Goal: Task Accomplishment & Management: Use online tool/utility

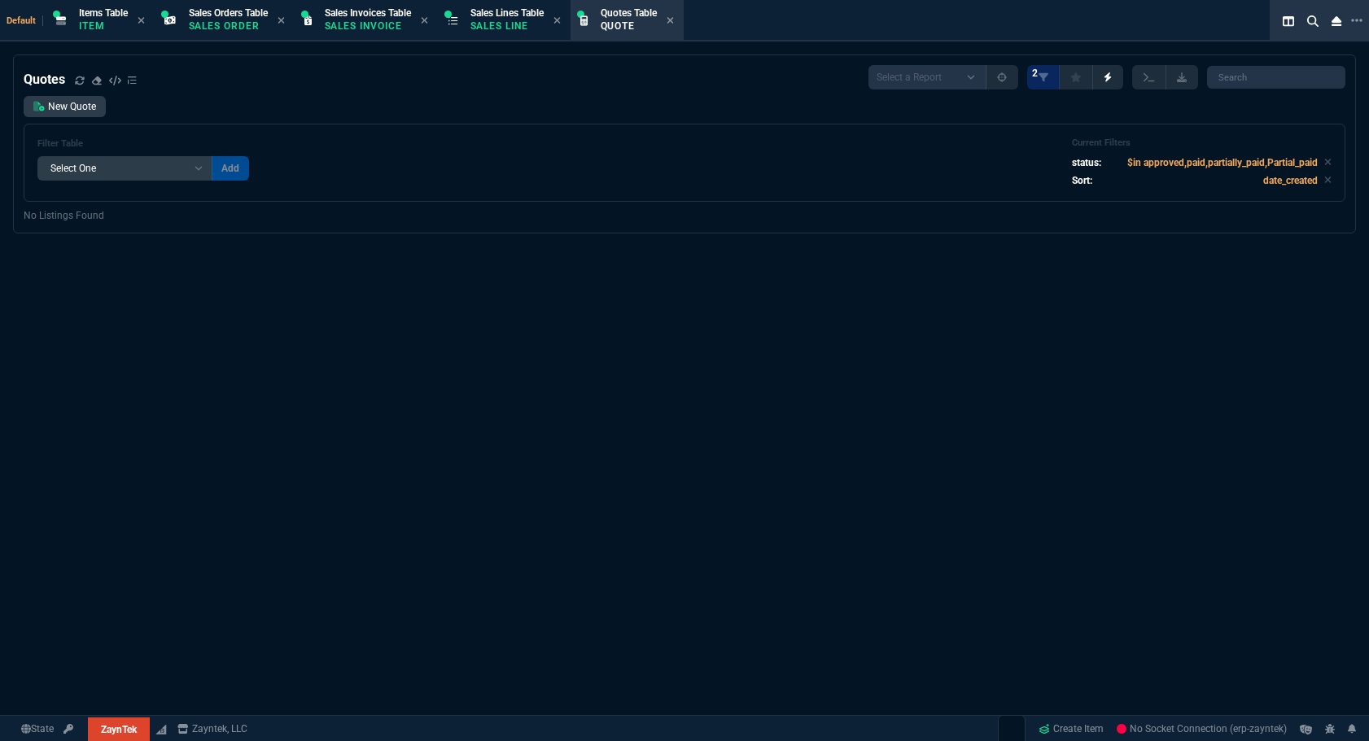
select select "4: SHAD"
select select
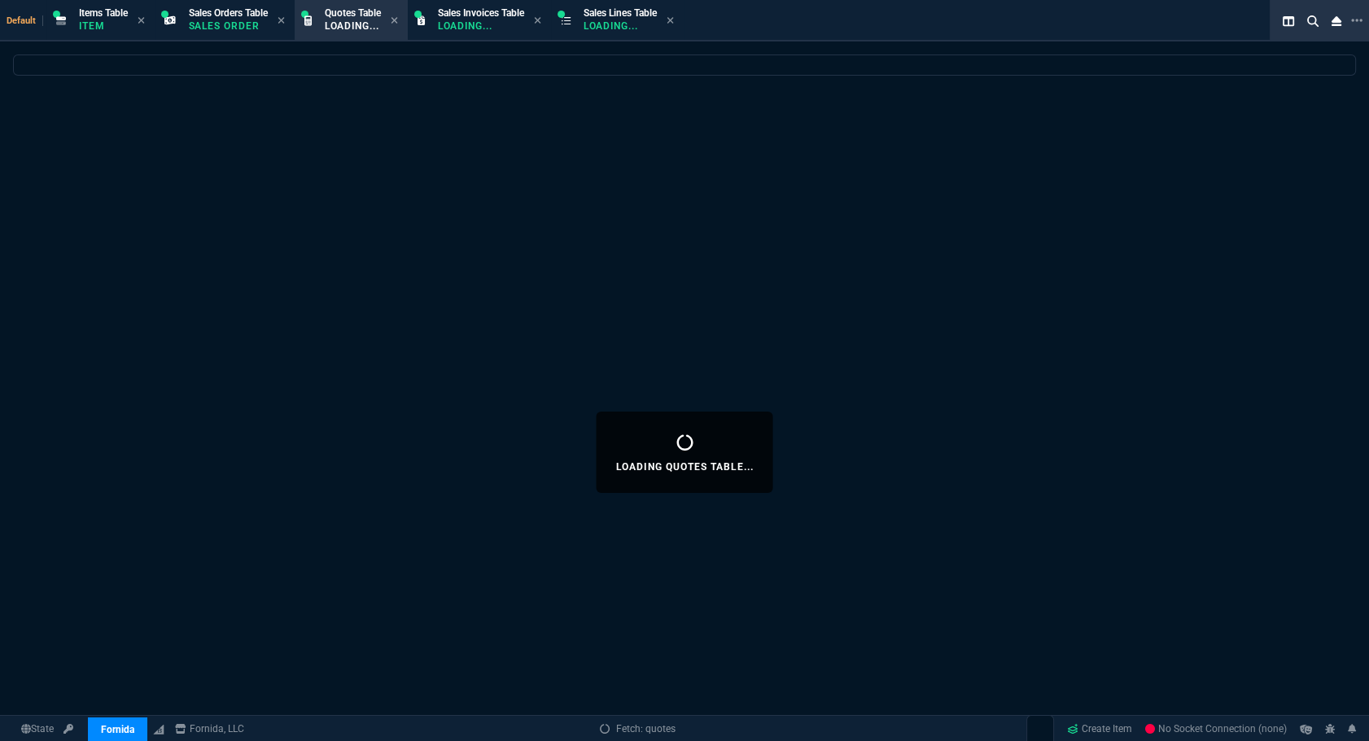
select select
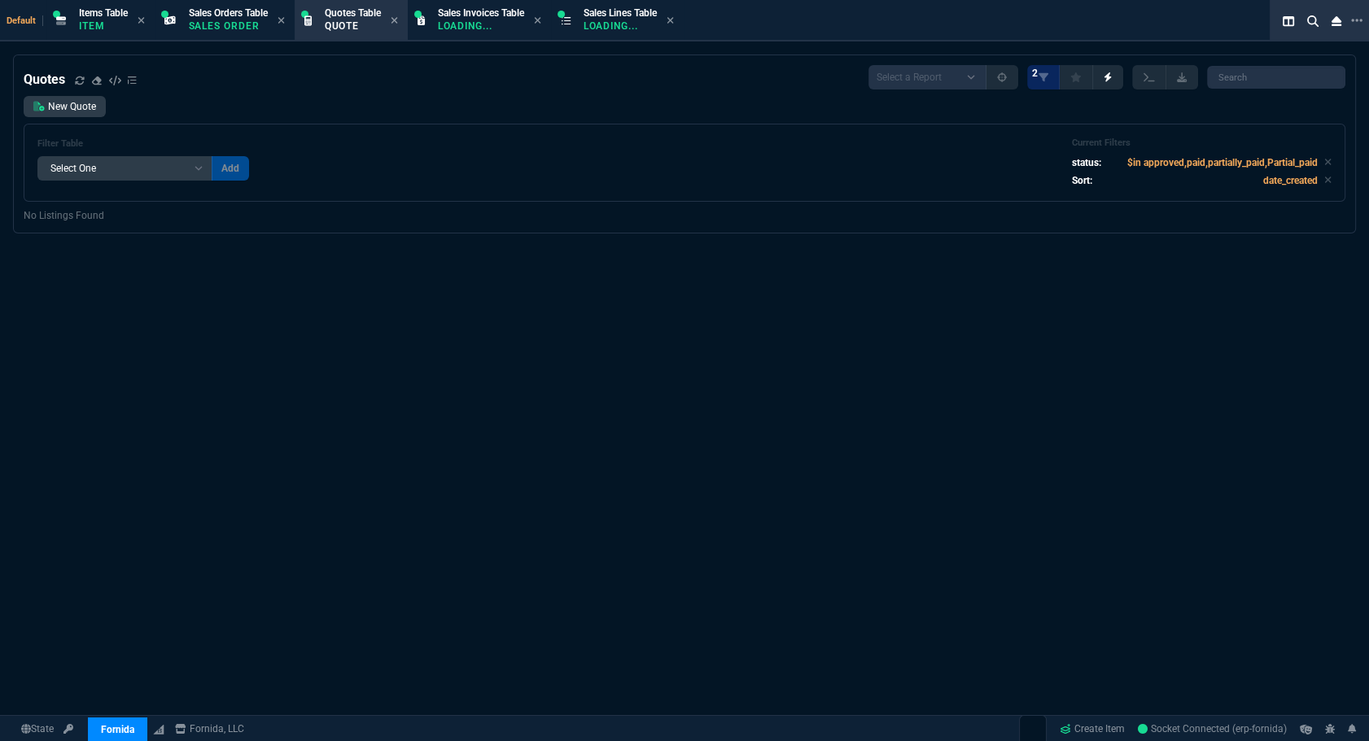
select select "4: SHAD"
click at [246, 31] on p "Sales Order" at bounding box center [228, 26] width 79 height 13
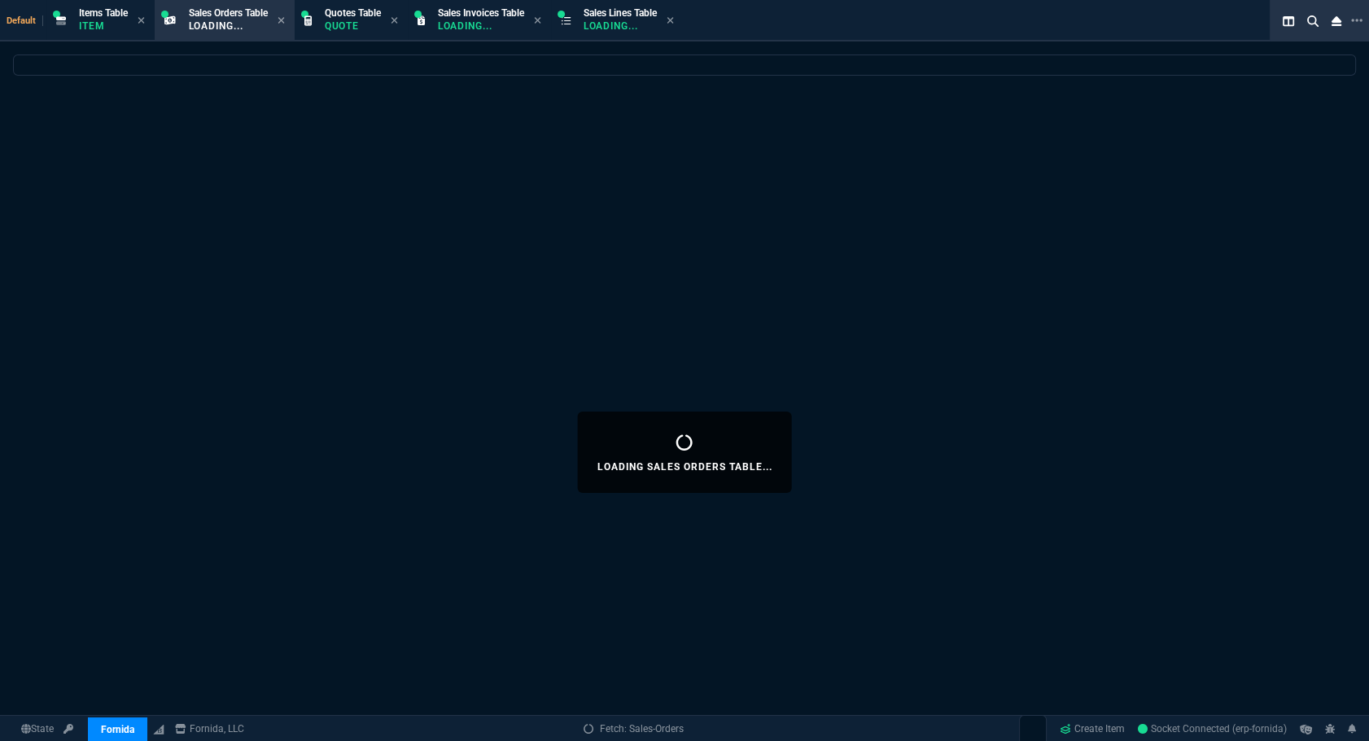
select select
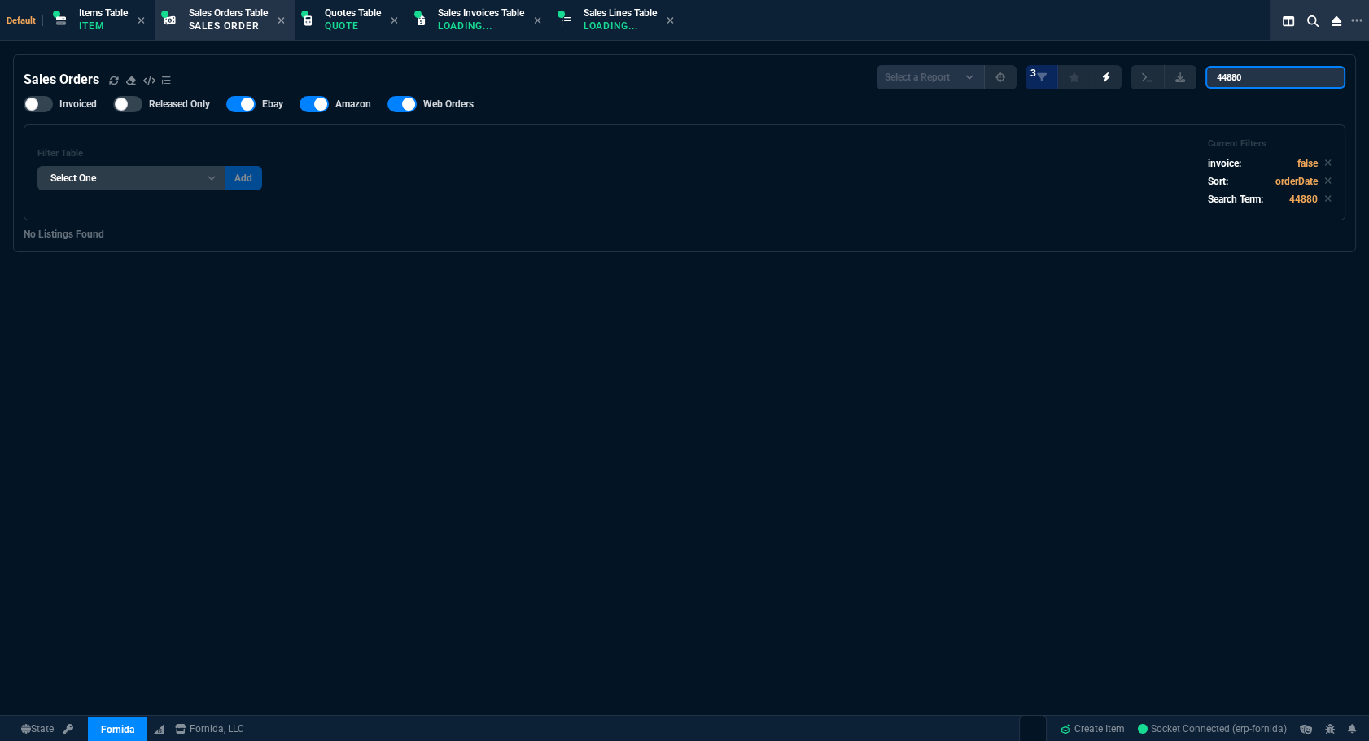
click at [1264, 66] on input "44880" at bounding box center [1275, 77] width 140 height 23
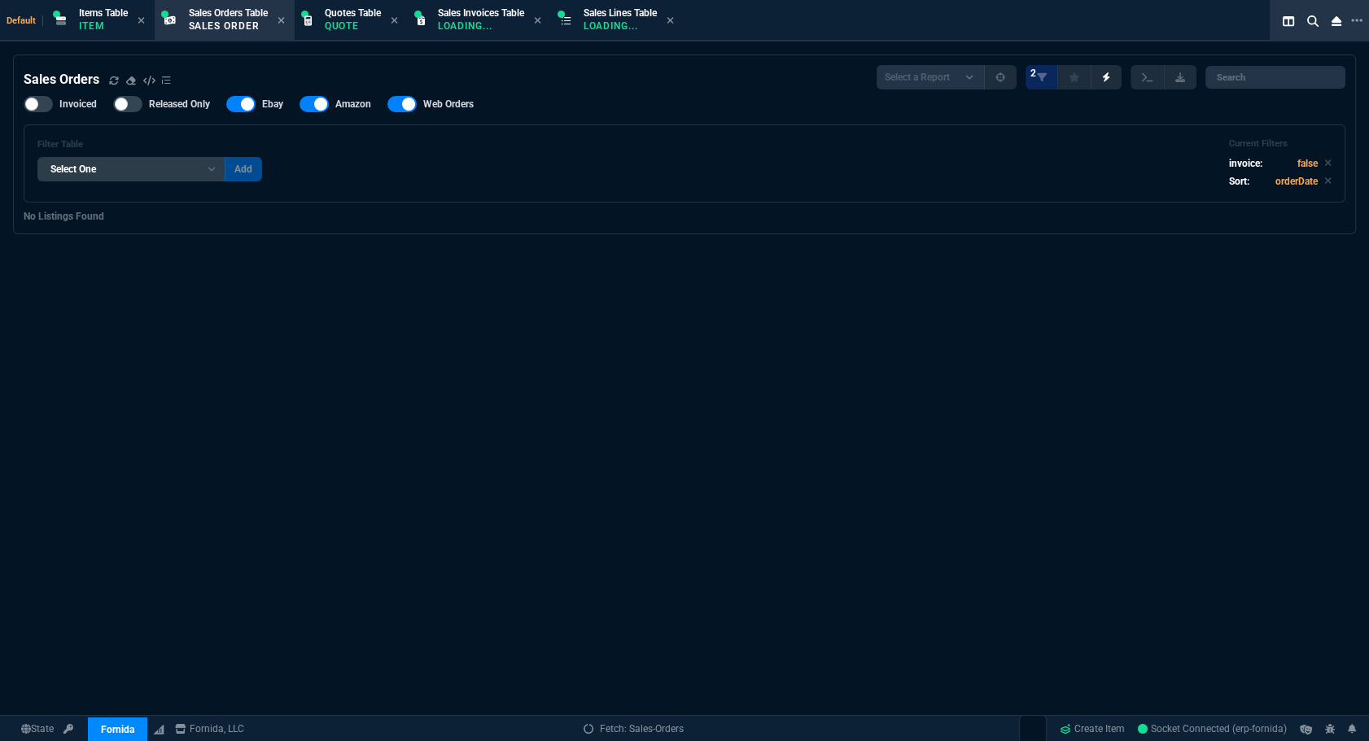
click at [651, 111] on div "Invoiced Released Only Ebay Amazon Web Orders Filter Table Select One Add Filte…" at bounding box center [684, 149] width 1321 height 107
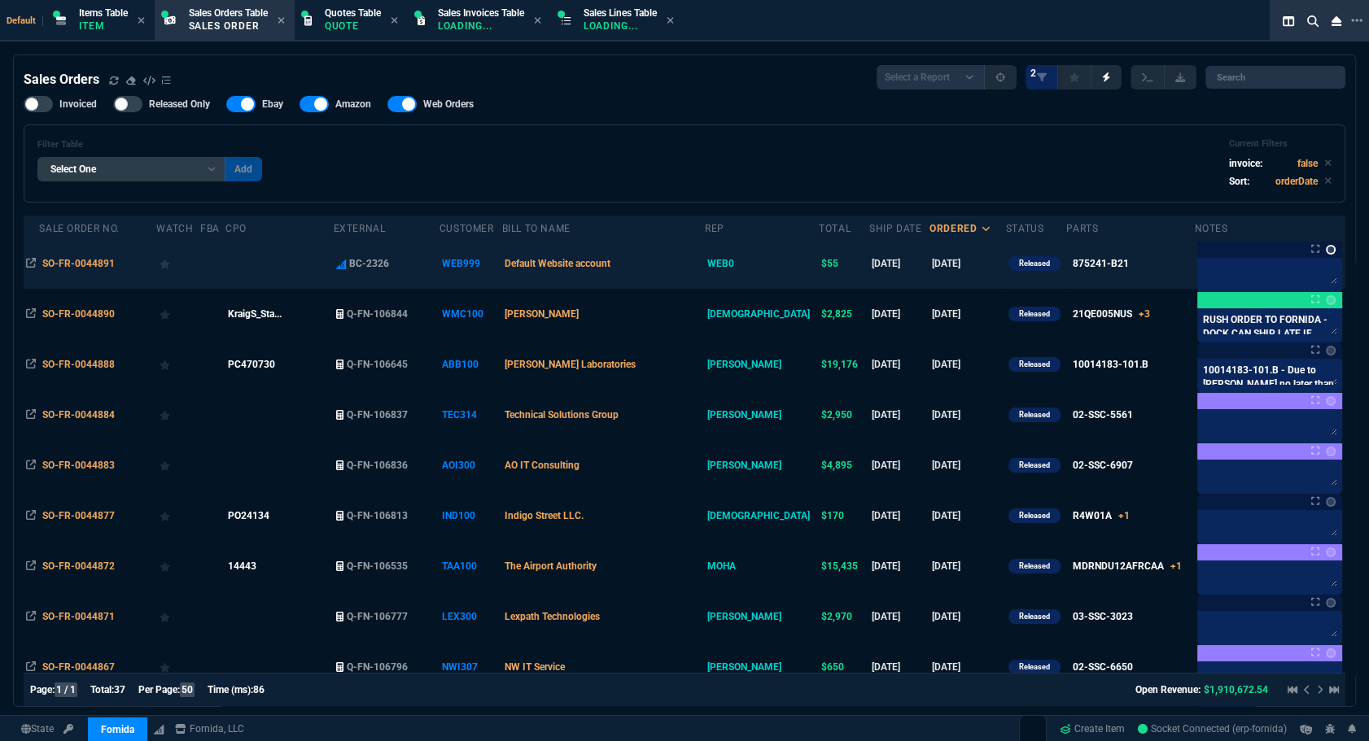
click at [1325, 250] on link at bounding box center [1330, 250] width 10 height 10
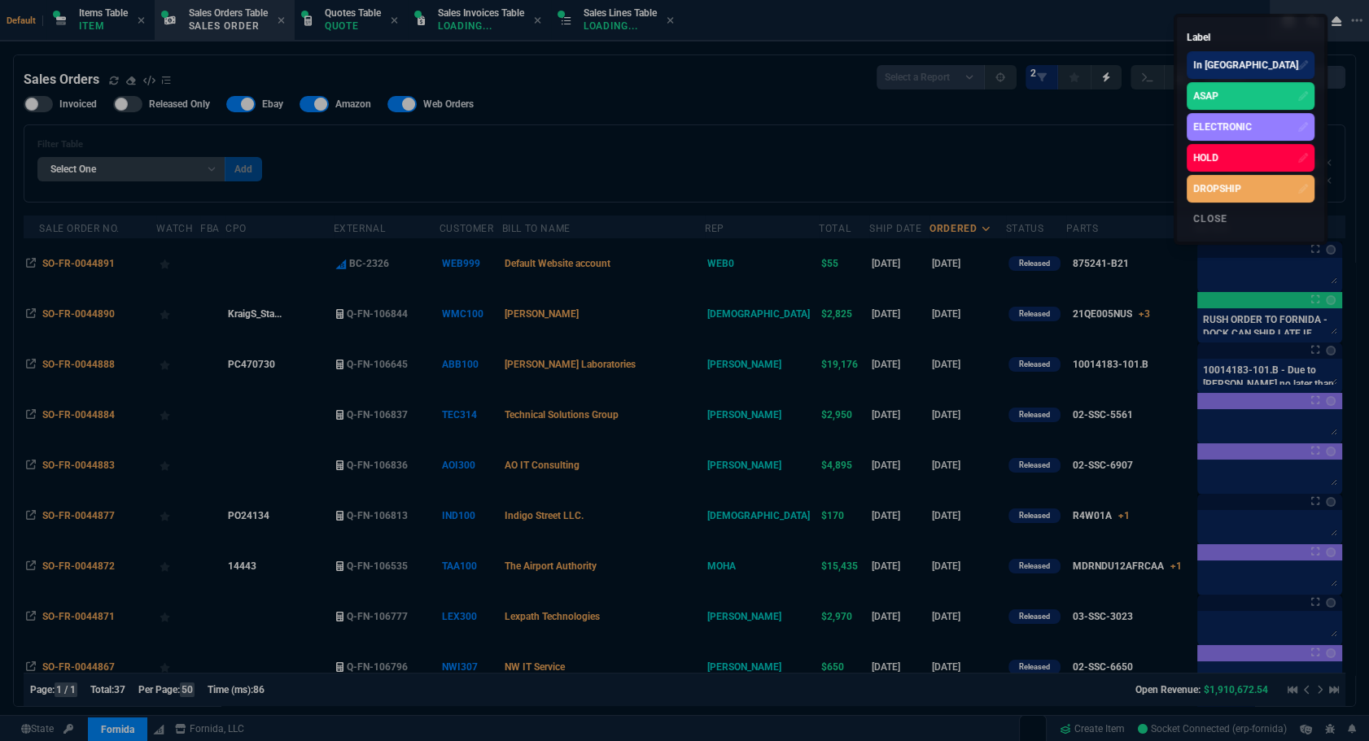
click at [1218, 101] on div "ASAP" at bounding box center [1205, 96] width 25 height 15
click at [887, 157] on div at bounding box center [684, 370] width 1369 height 741
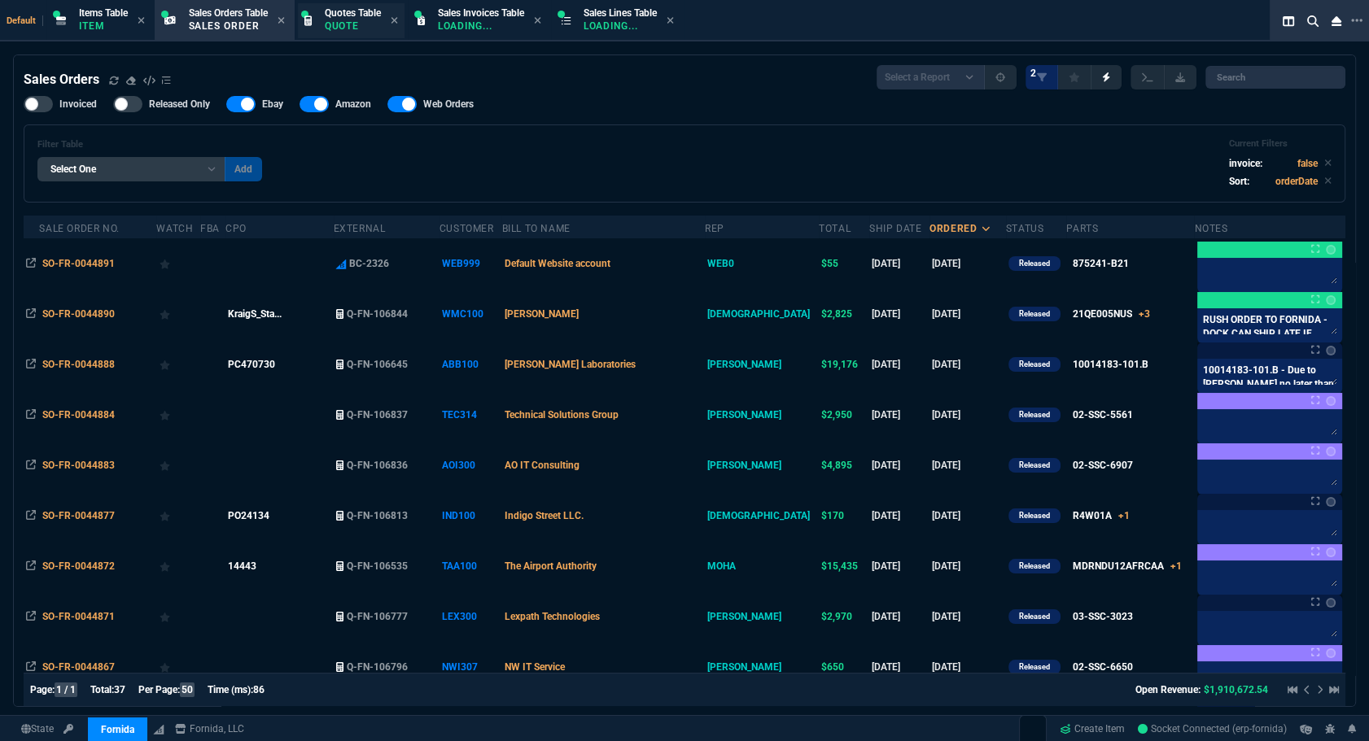
click at [340, 23] on p "Quote" at bounding box center [353, 26] width 56 height 13
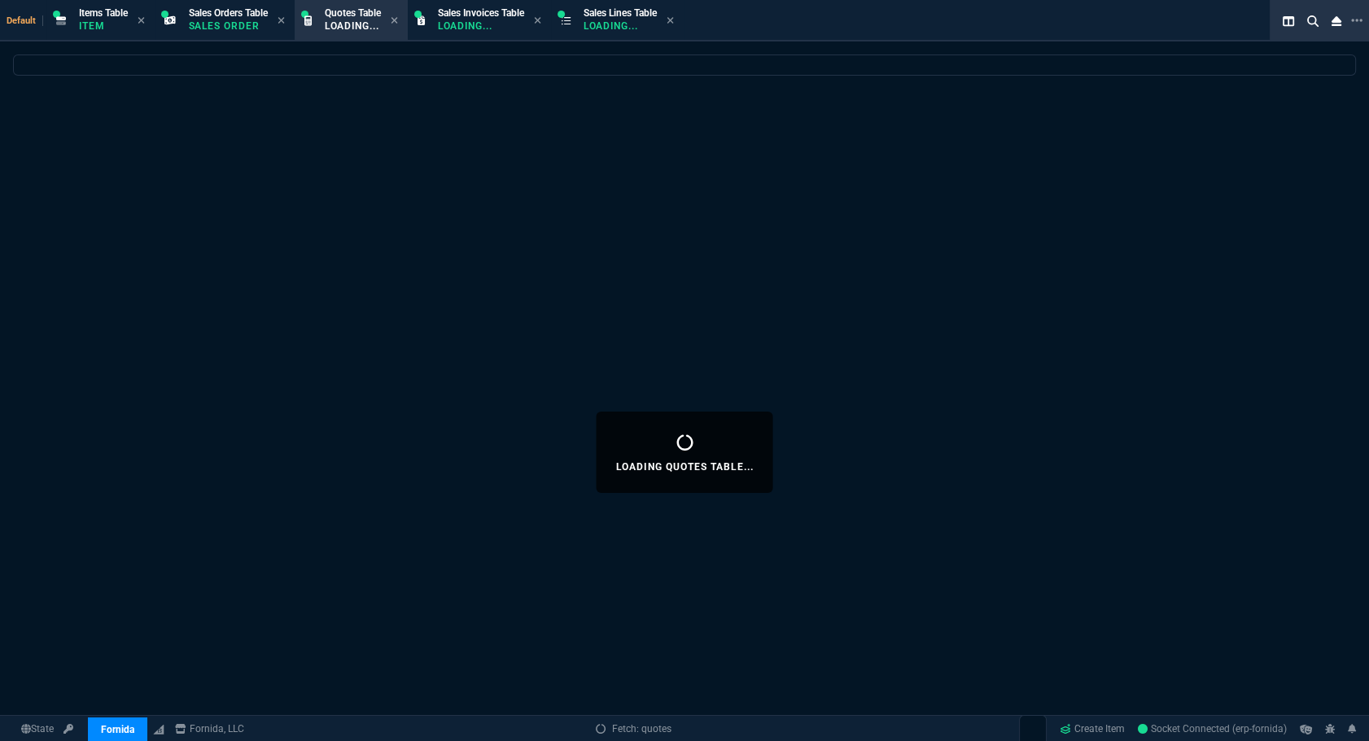
select select
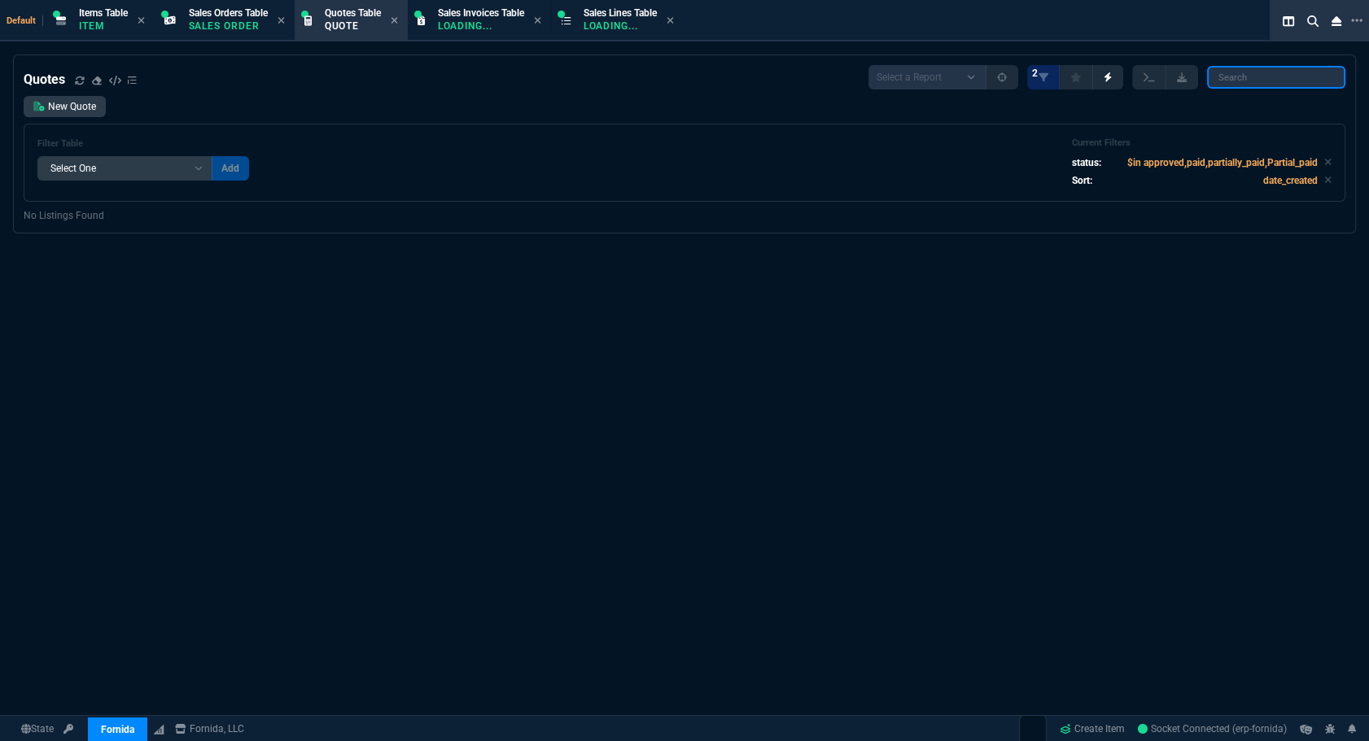
click at [1277, 87] on input "search" at bounding box center [1276, 77] width 138 height 23
paste input "106847"
type input "106847"
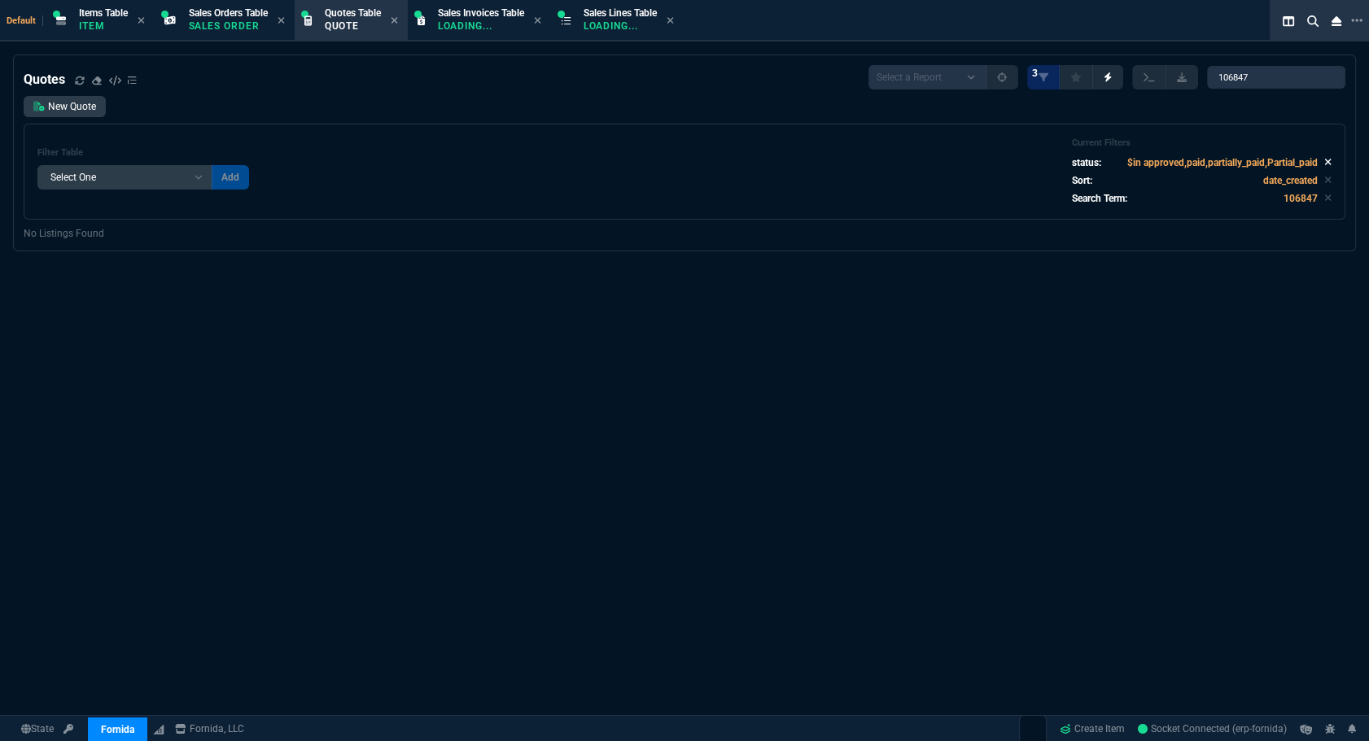
click at [1324, 165] on icon at bounding box center [1327, 162] width 7 height 10
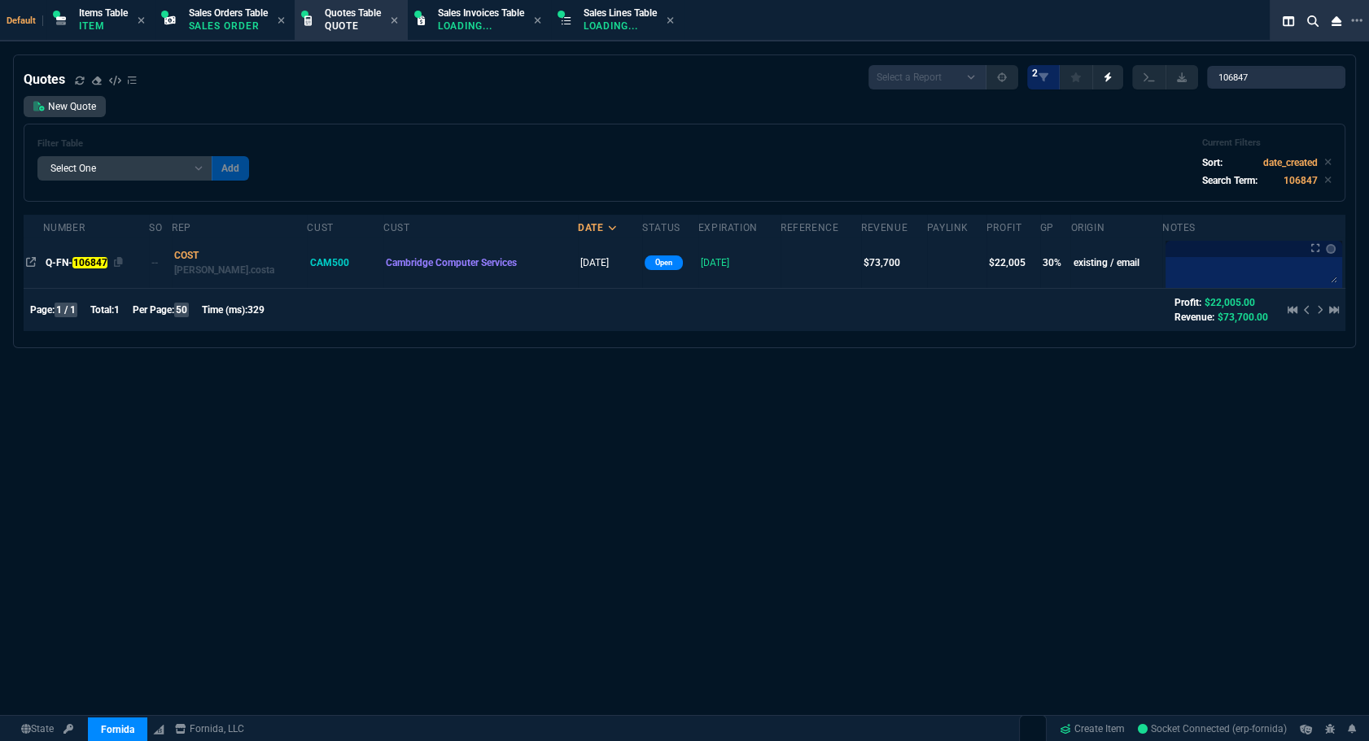
click at [90, 269] on div "Q-FN- 106847" at bounding box center [96, 262] width 101 height 15
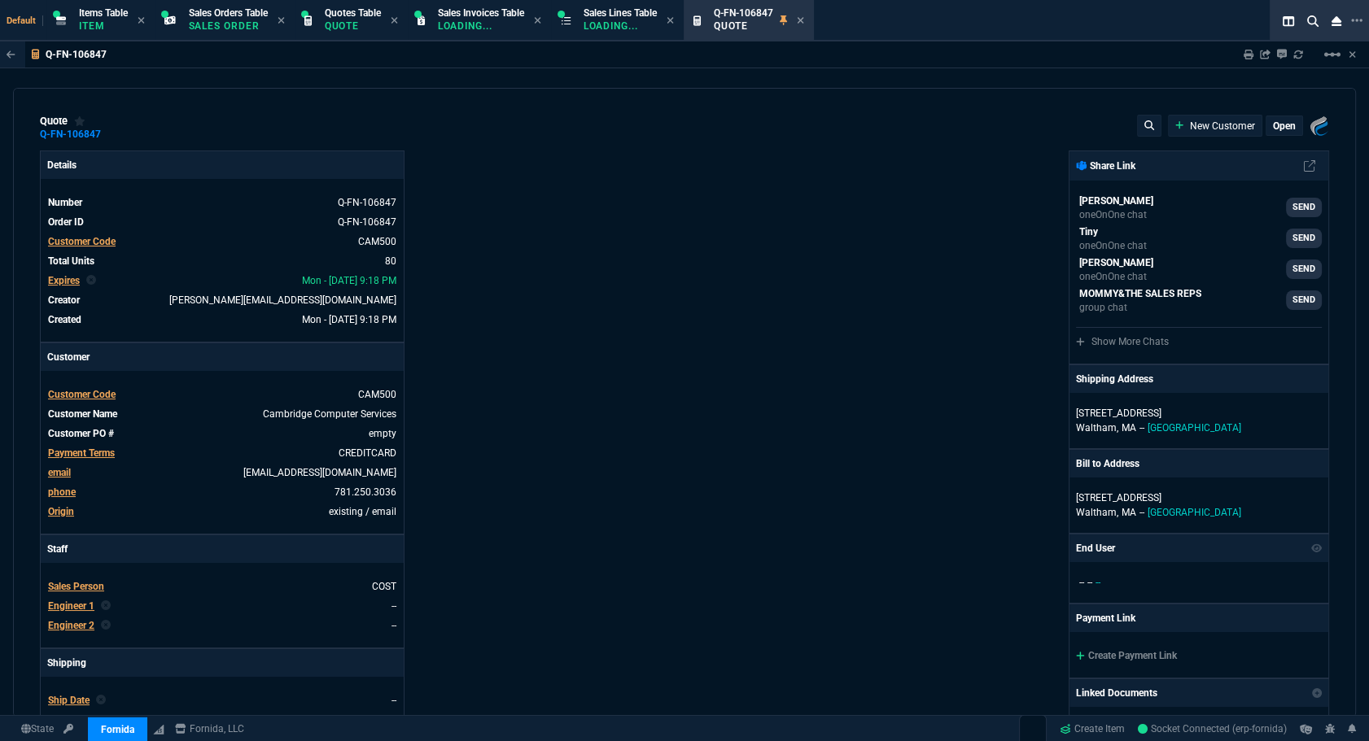
type input "28"
type input "210"
type input "28"
type input "545"
type input "30"
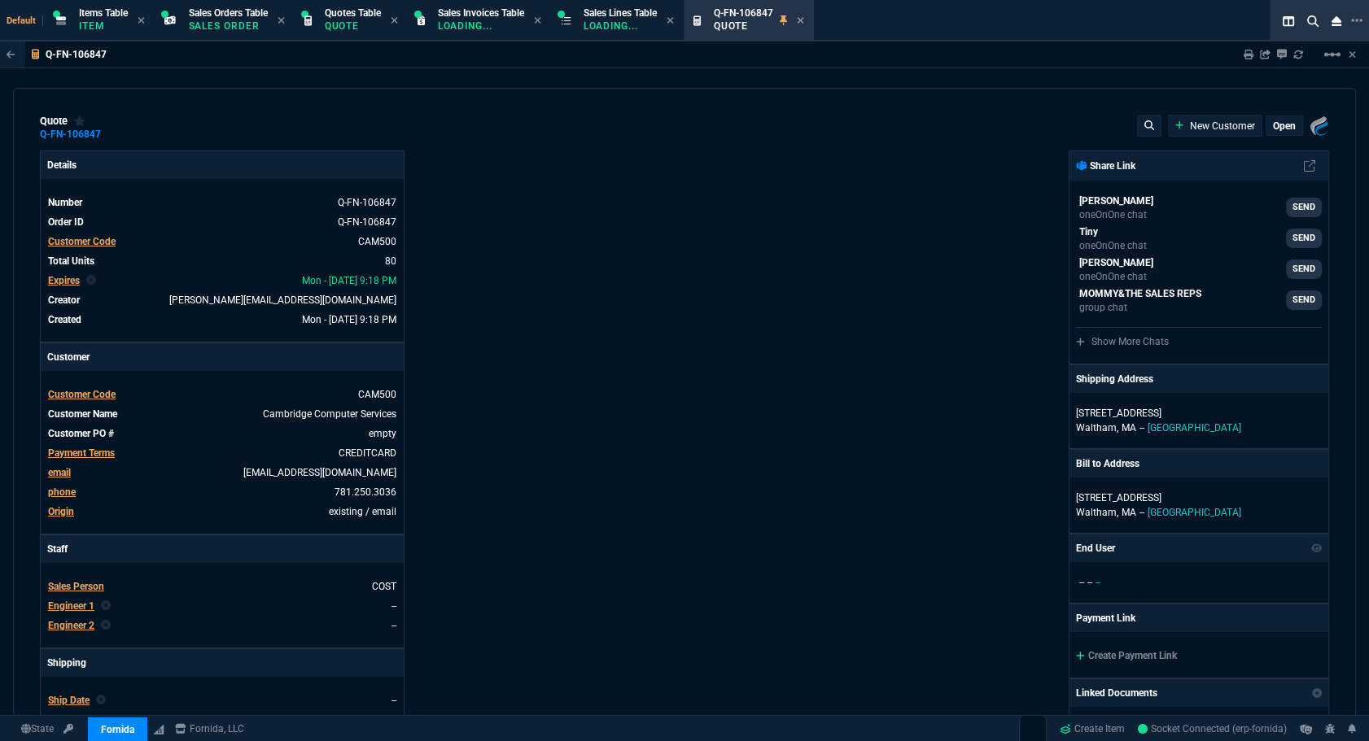
type input "128"
type input "63"
type input "345"
type input "81"
type input "68"
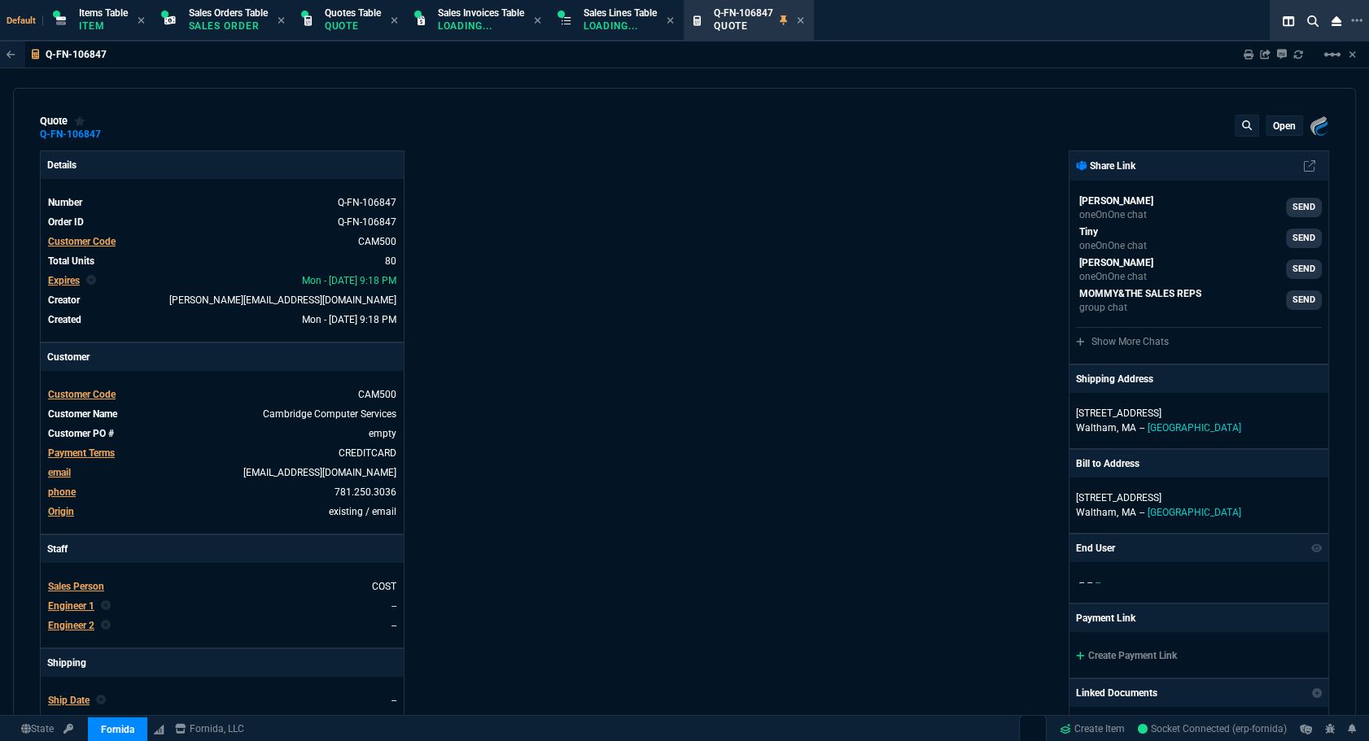
type input "89"
type input "91"
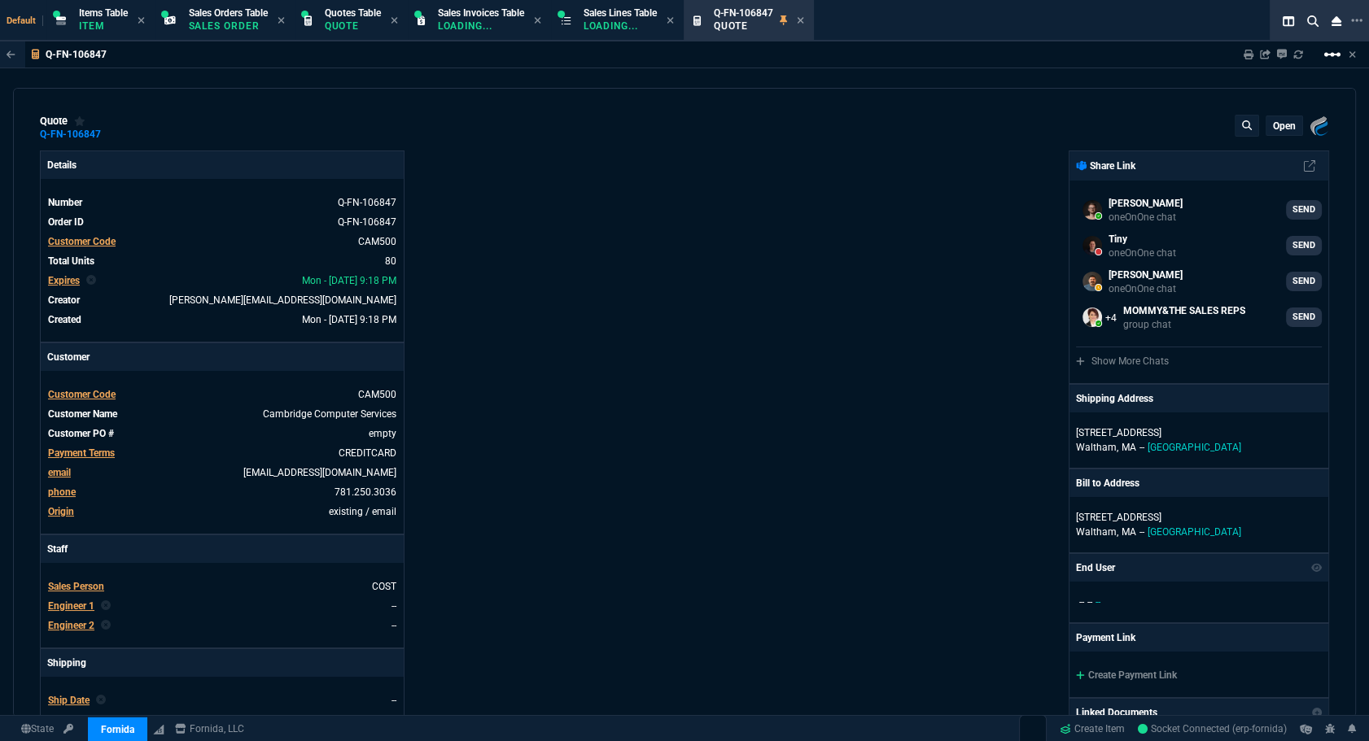
click at [1322, 59] on mat-icon "linear_scale" at bounding box center [1332, 55] width 20 height 20
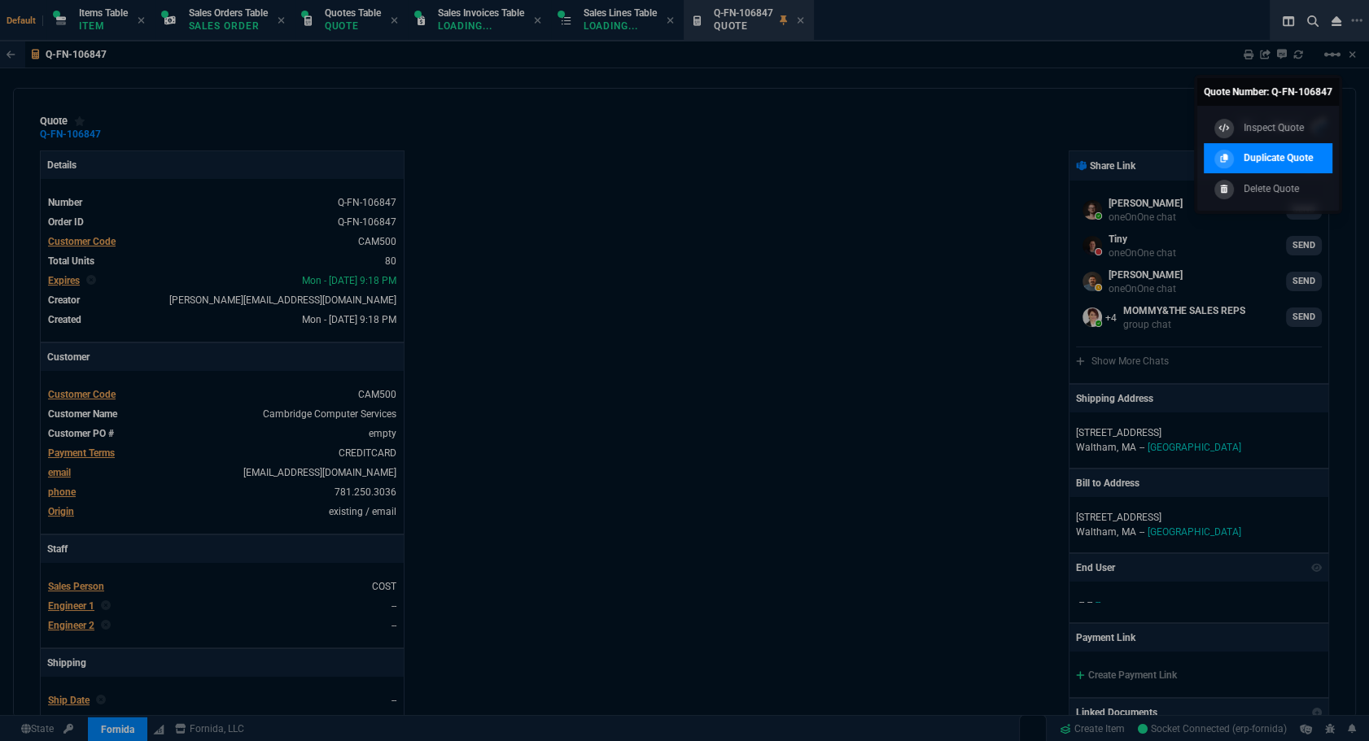
click at [1255, 159] on p "Duplicate Quote" at bounding box center [1277, 158] width 69 height 15
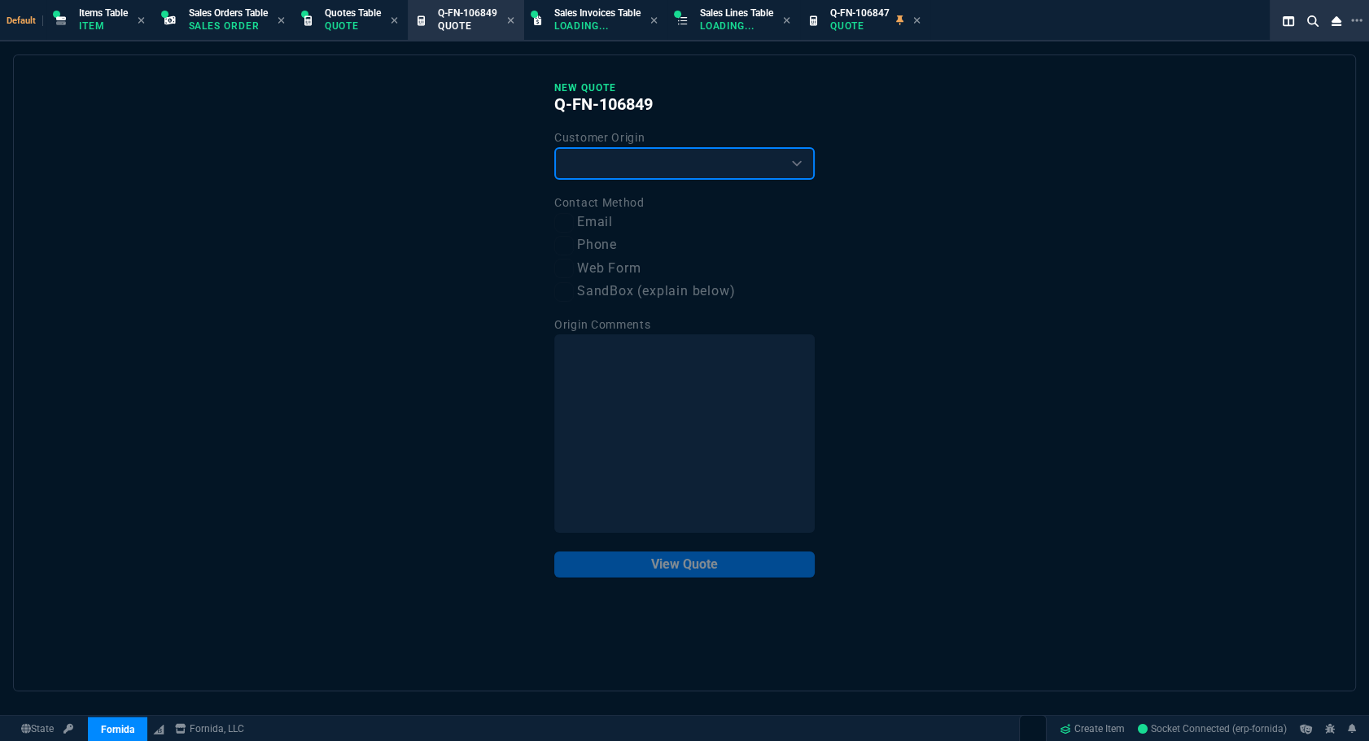
click at [581, 168] on select "Existing Customer Amazon Lead (first order) Website Lead (first order) Called (…" at bounding box center [684, 163] width 260 height 33
select select "existing"
click at [554, 147] on select "Existing Customer Amazon Lead (first order) Website Lead (first order) Called (…" at bounding box center [684, 163] width 260 height 33
click at [583, 215] on label "Email" at bounding box center [684, 222] width 260 height 20
click at [574, 215] on input "Email" at bounding box center [564, 223] width 20 height 20
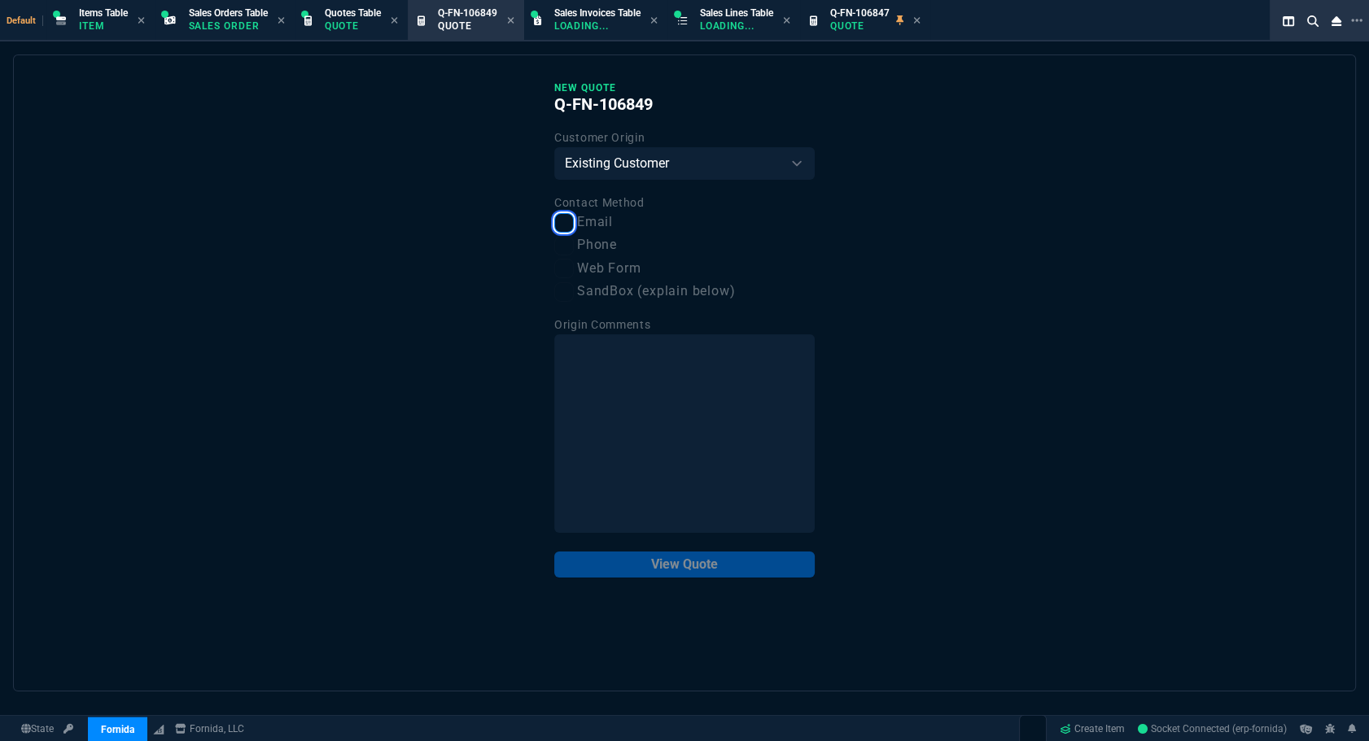
checkbox input "true"
click at [727, 556] on button "View Quote" at bounding box center [684, 565] width 260 height 26
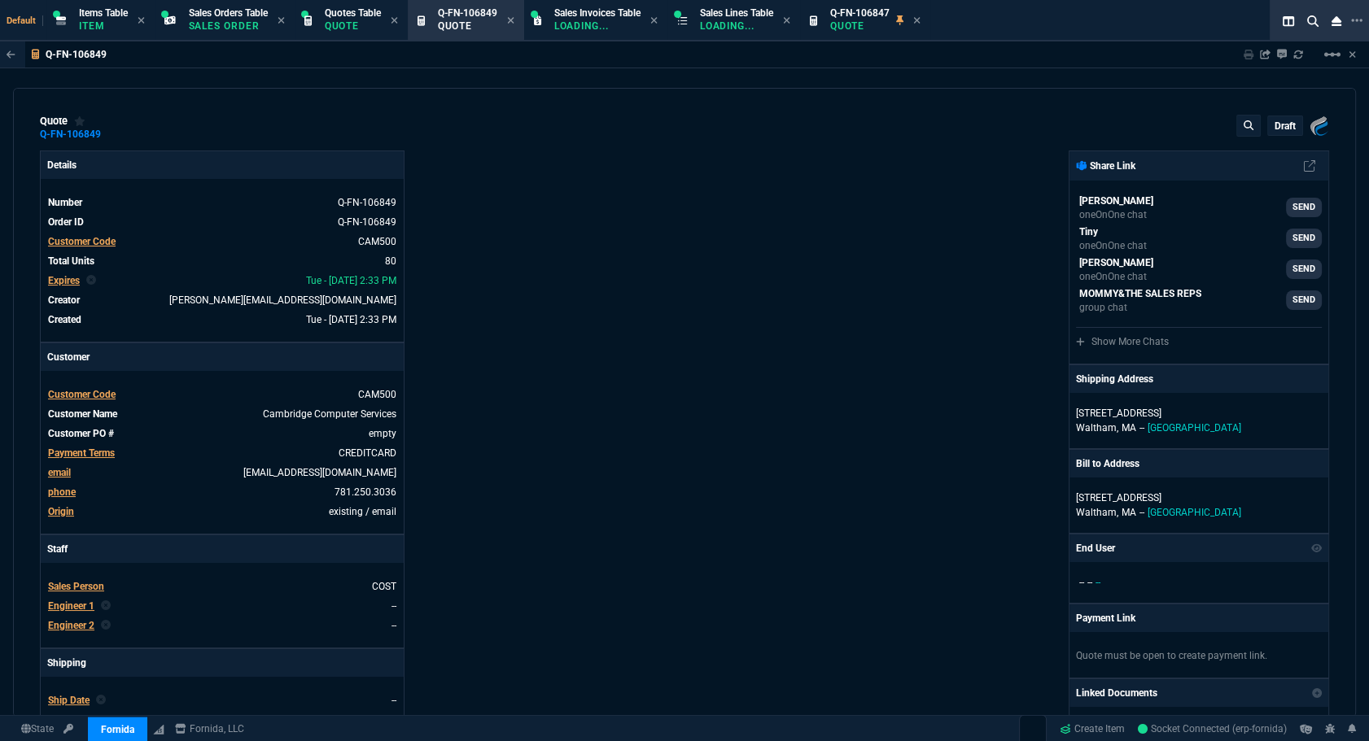
type input "28"
type input "210"
type input "28"
type input "545"
type input "30"
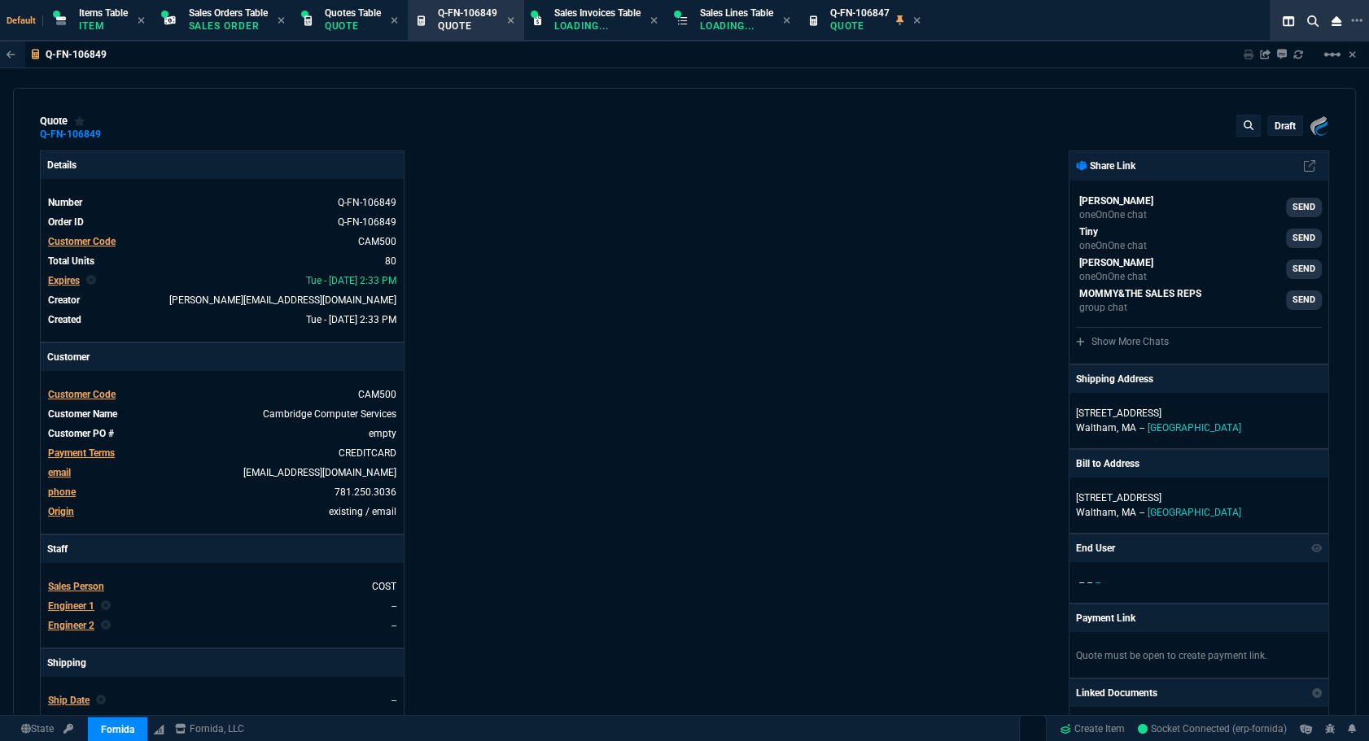
type input "128"
type input "63"
type input "345"
type input "81"
type input "68"
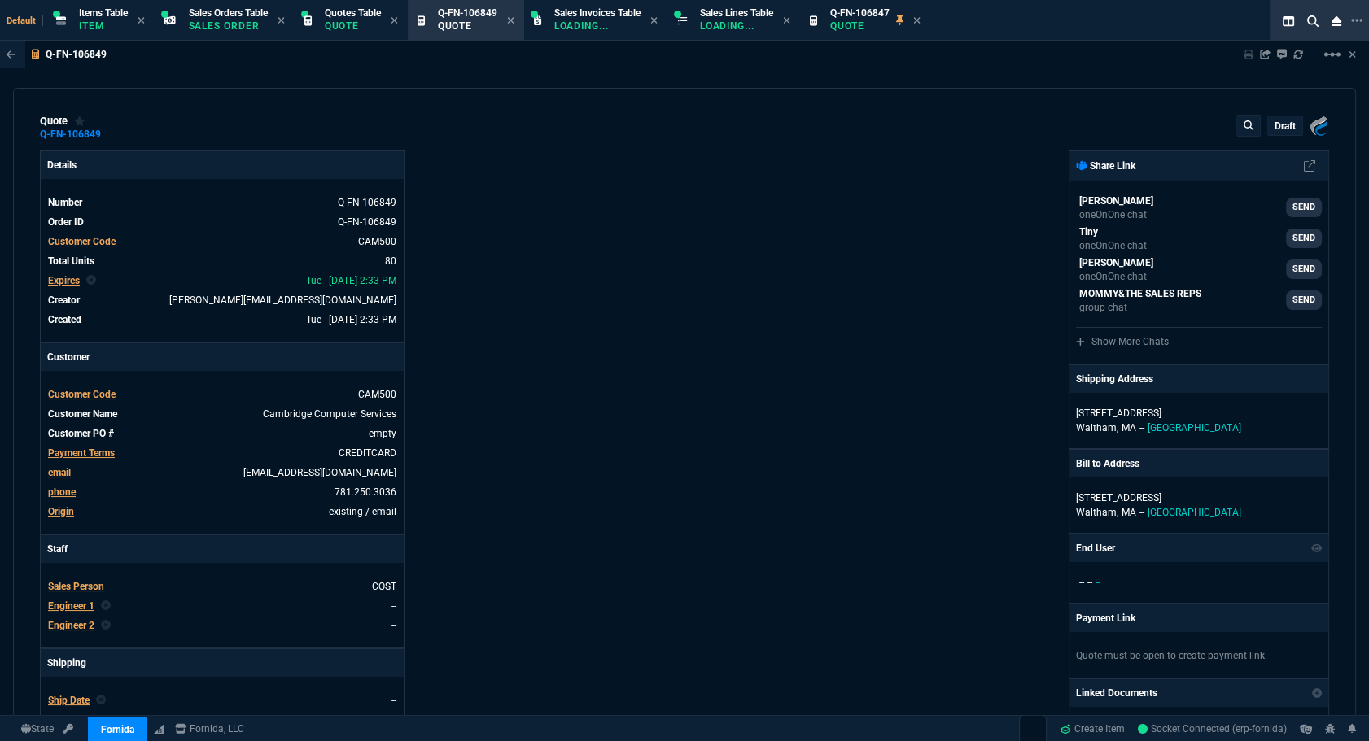
type input "89"
type input "91"
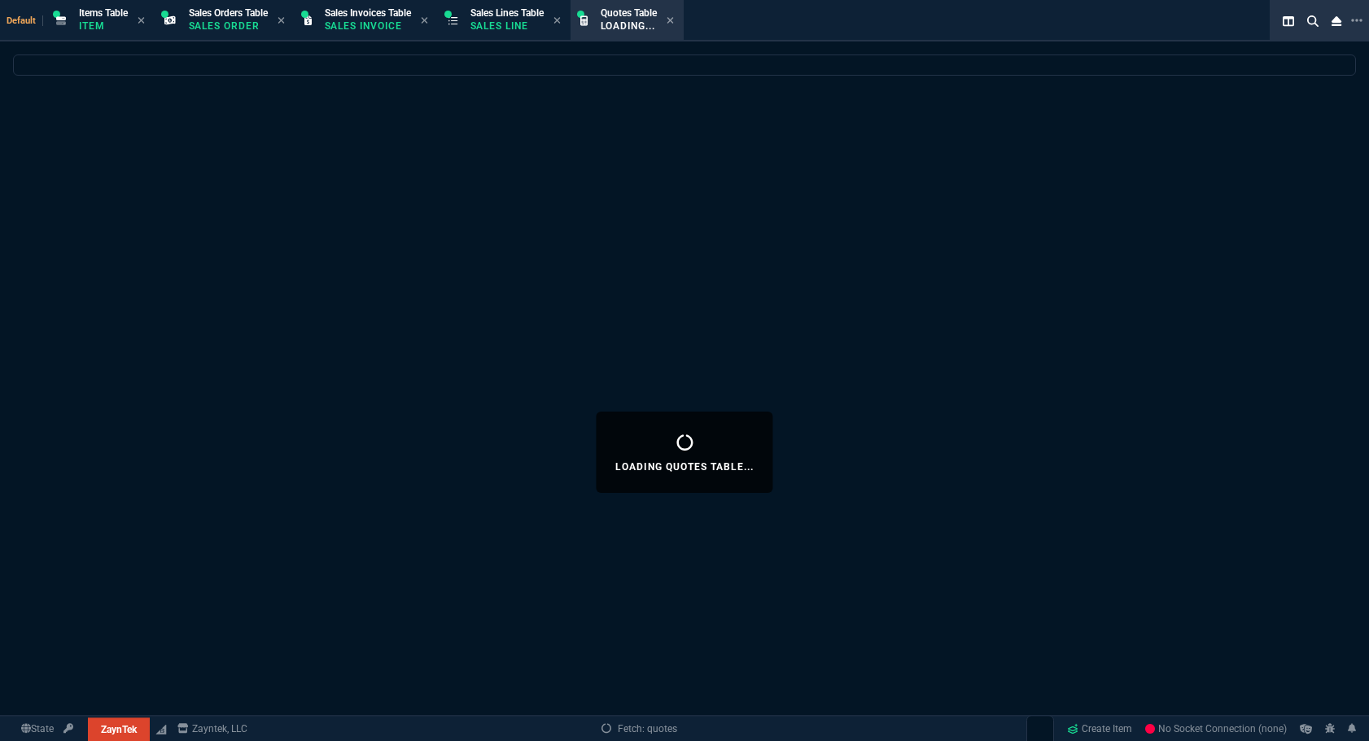
select select
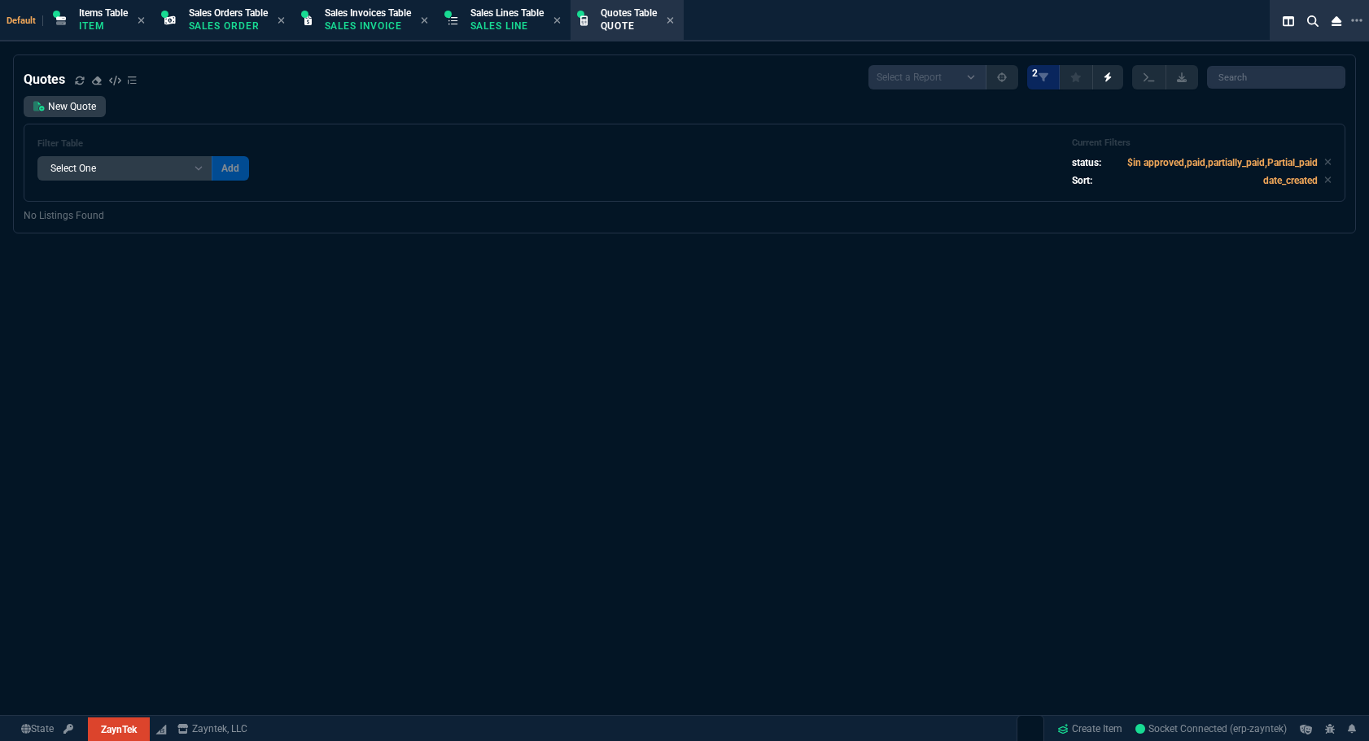
select select "4: SHAD"
